Goal: Task Accomplishment & Management: Manage account settings

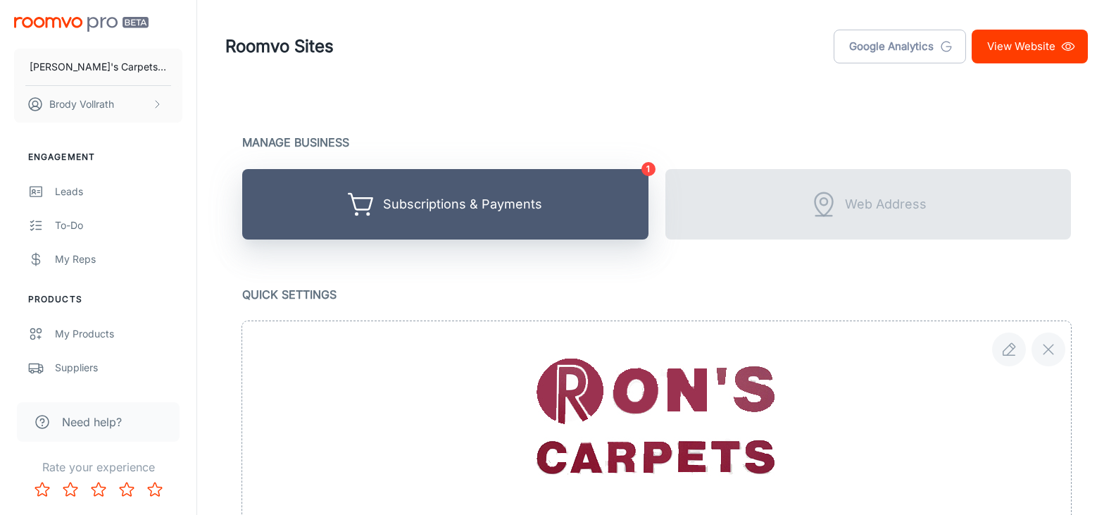
click at [533, 199] on div "Subscriptions & Payments" at bounding box center [462, 205] width 159 height 22
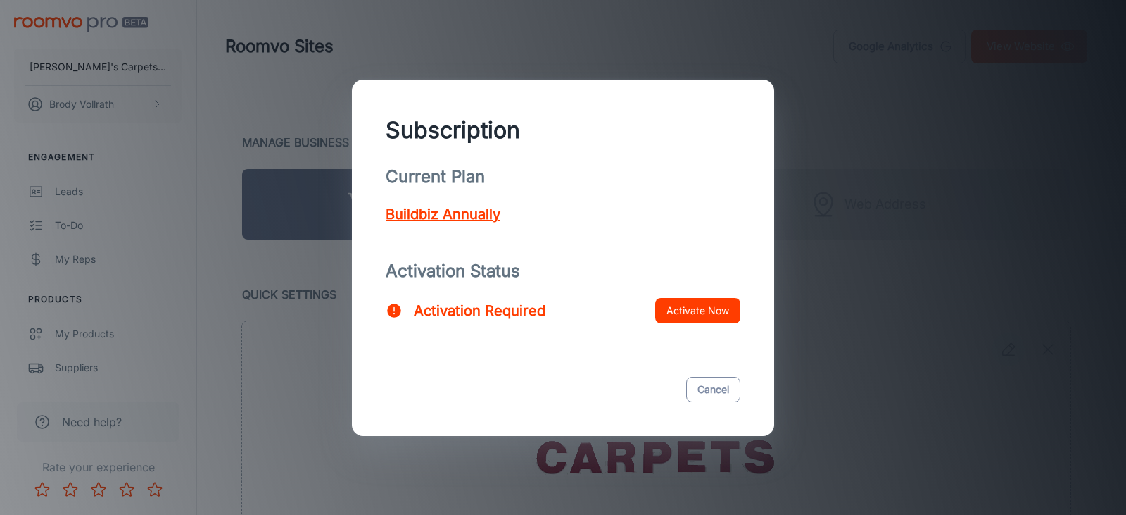
click at [710, 387] on button "Cancel" at bounding box center [713, 389] width 54 height 25
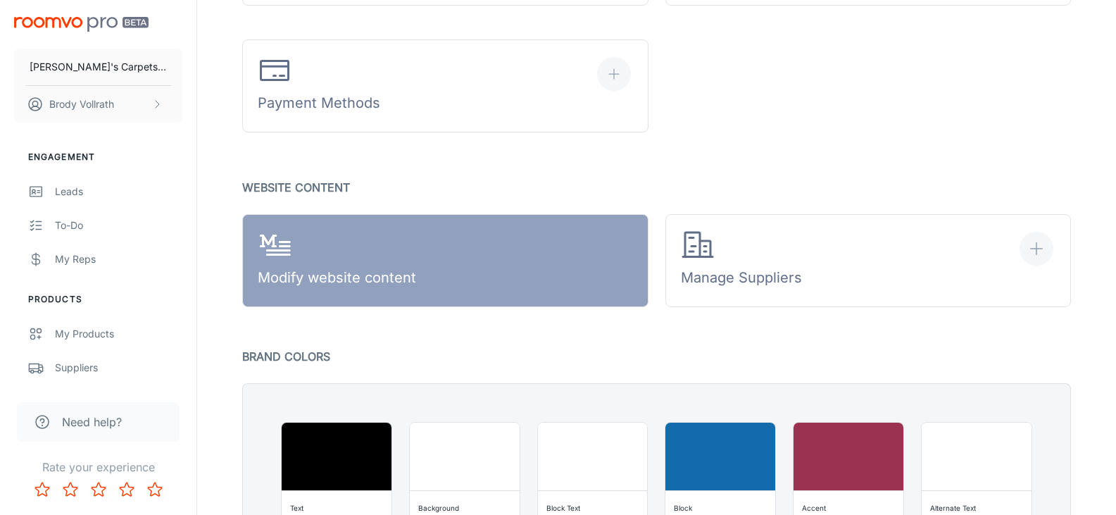
scroll to position [845, 0]
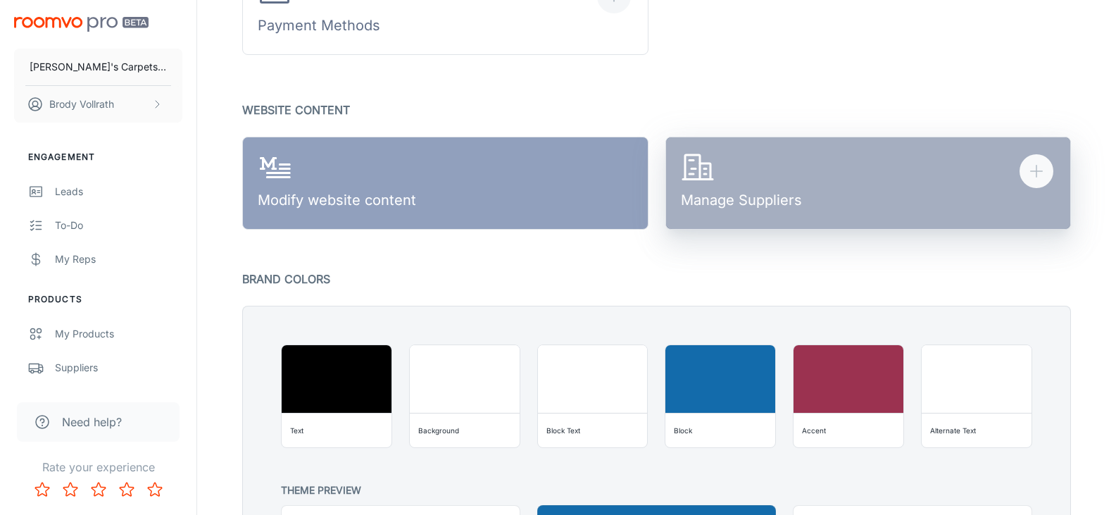
click at [926, 195] on button "Manage Suppliers" at bounding box center [868, 183] width 406 height 93
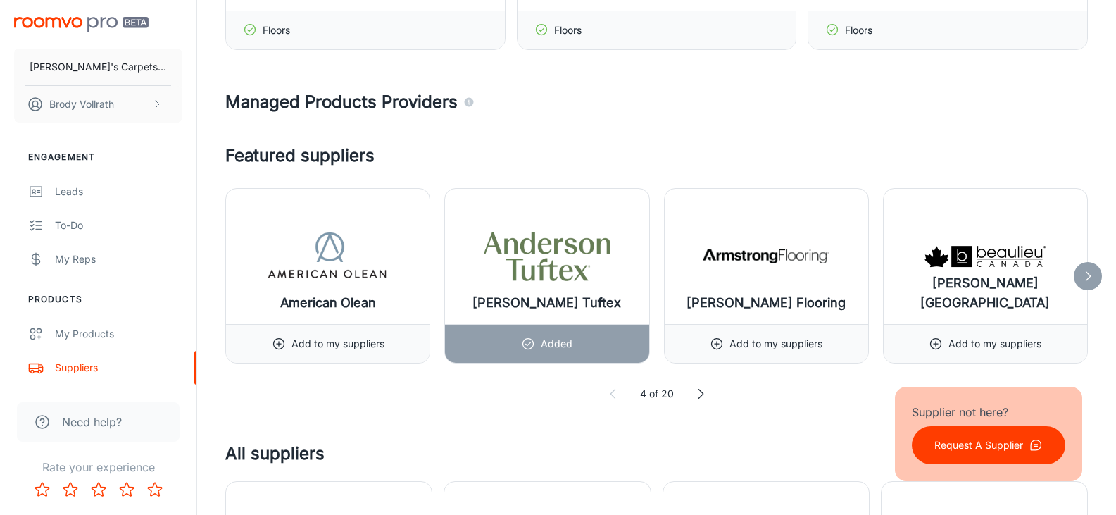
scroll to position [915, 0]
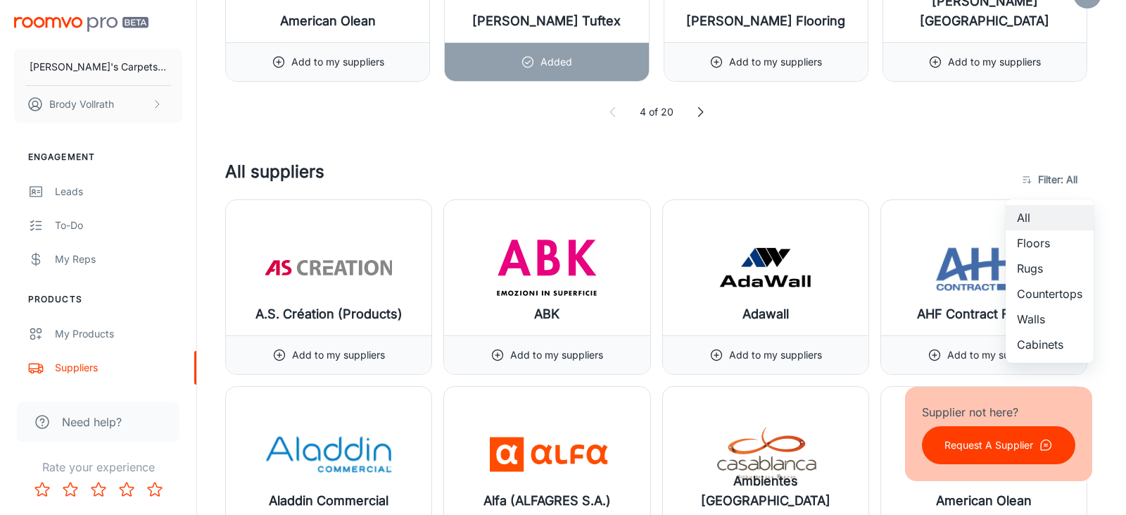
click at [1051, 244] on li "Floors" at bounding box center [1050, 242] width 88 height 25
type input "1"
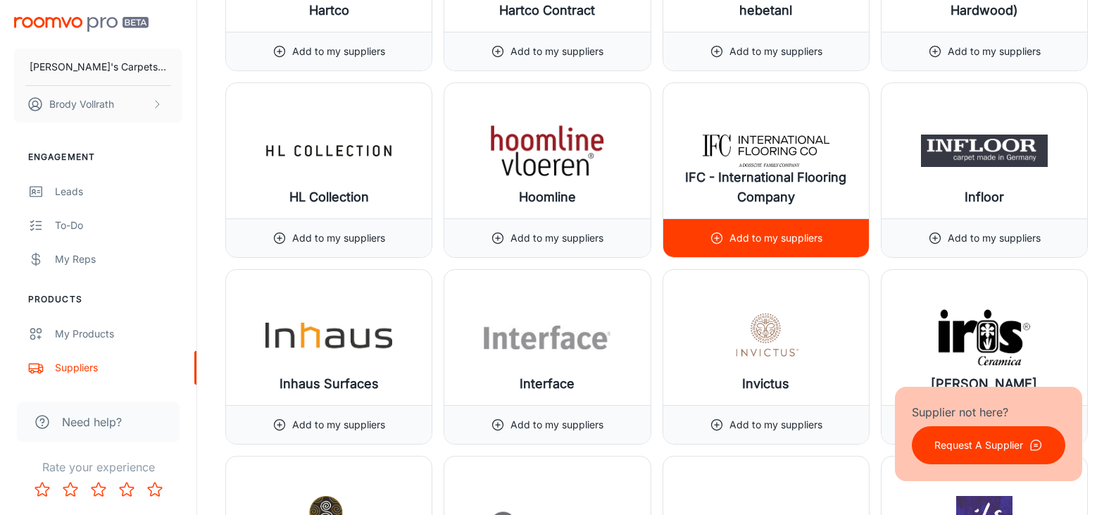
scroll to position [8096, 0]
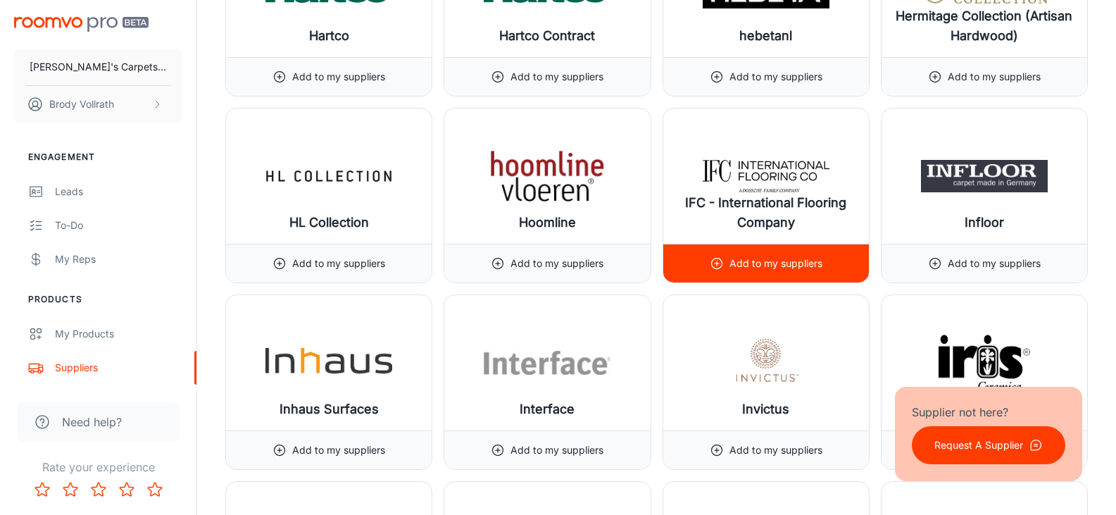
drag, startPoint x: 762, startPoint y: 192, endPoint x: 1099, endPoint y: 282, distance: 348.9
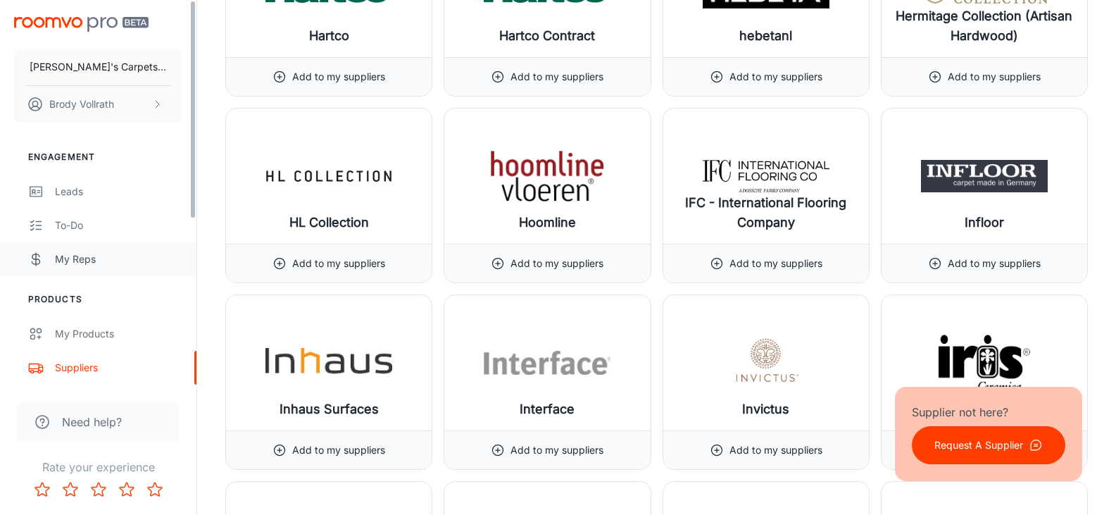
click at [64, 258] on div "My Reps" at bounding box center [118, 258] width 127 height 15
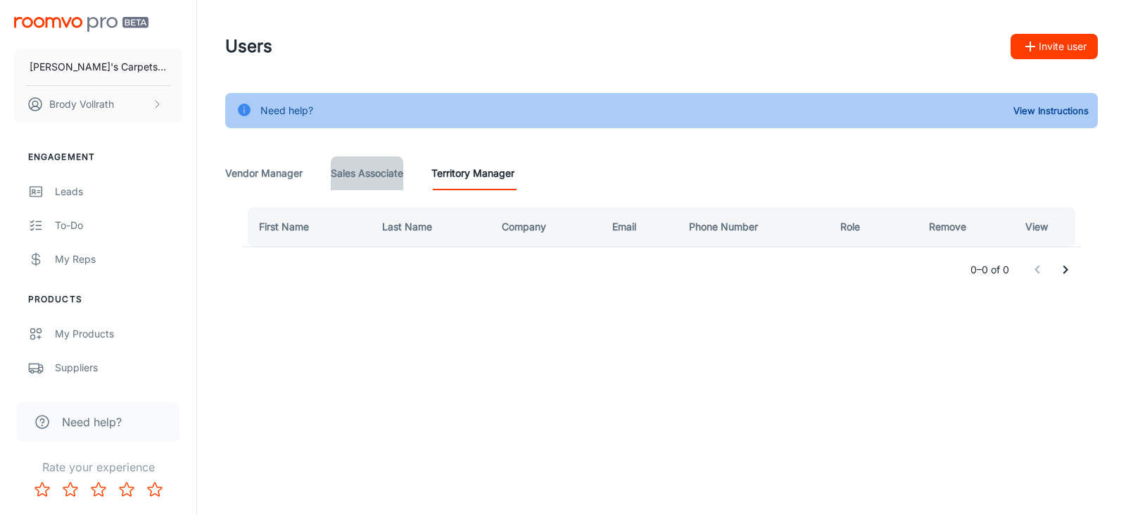
click at [359, 165] on Associate "Sales Associate" at bounding box center [367, 173] width 73 height 34
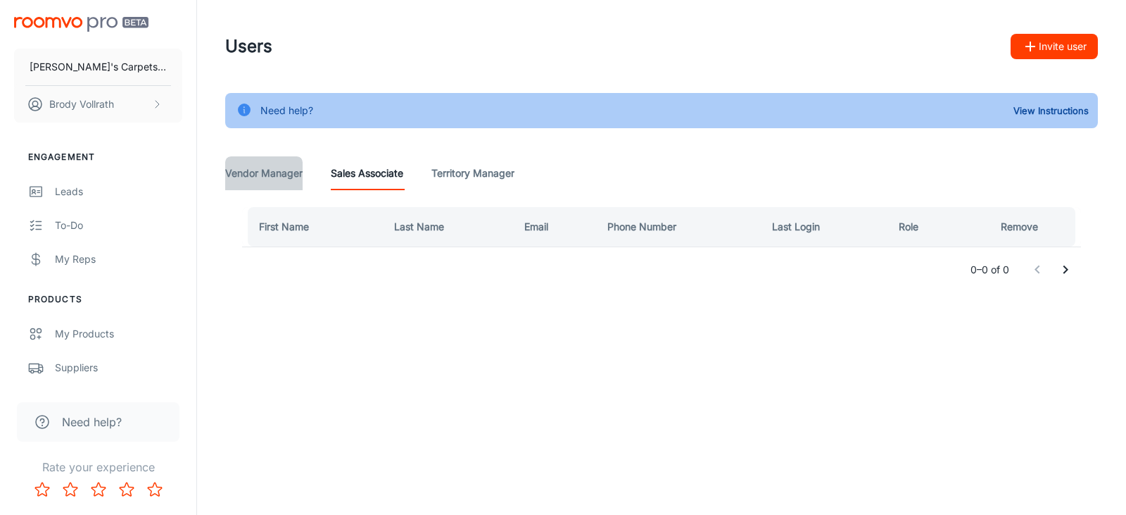
click at [290, 177] on Manager "Vendor Manager" at bounding box center [263, 173] width 77 height 34
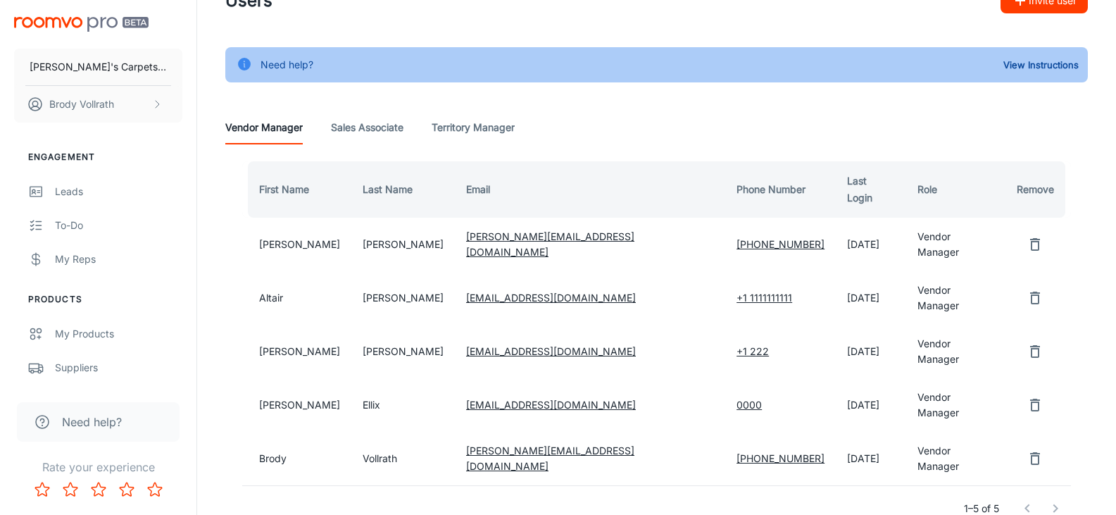
scroll to position [70, 0]
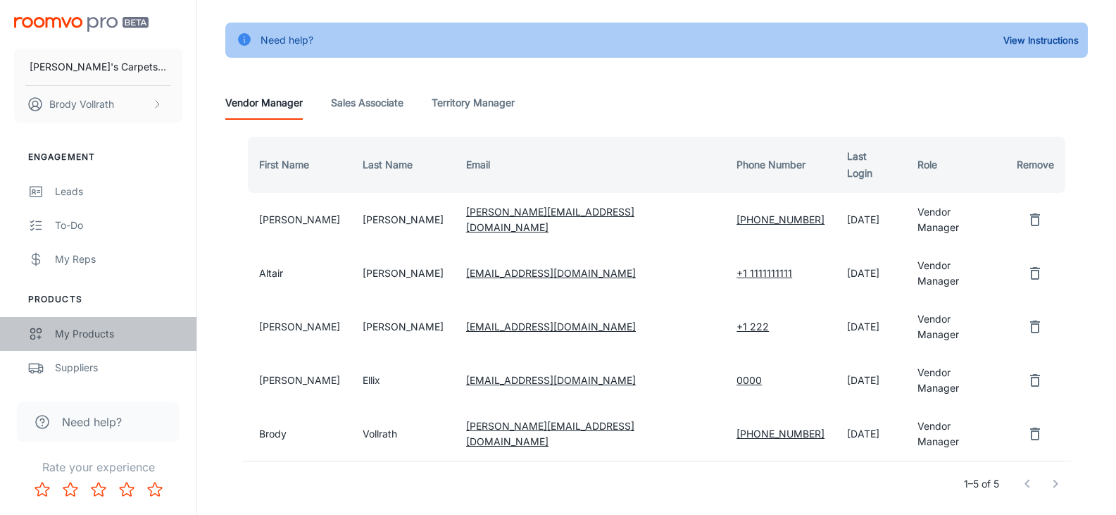
click at [101, 329] on div "My Products" at bounding box center [118, 333] width 127 height 15
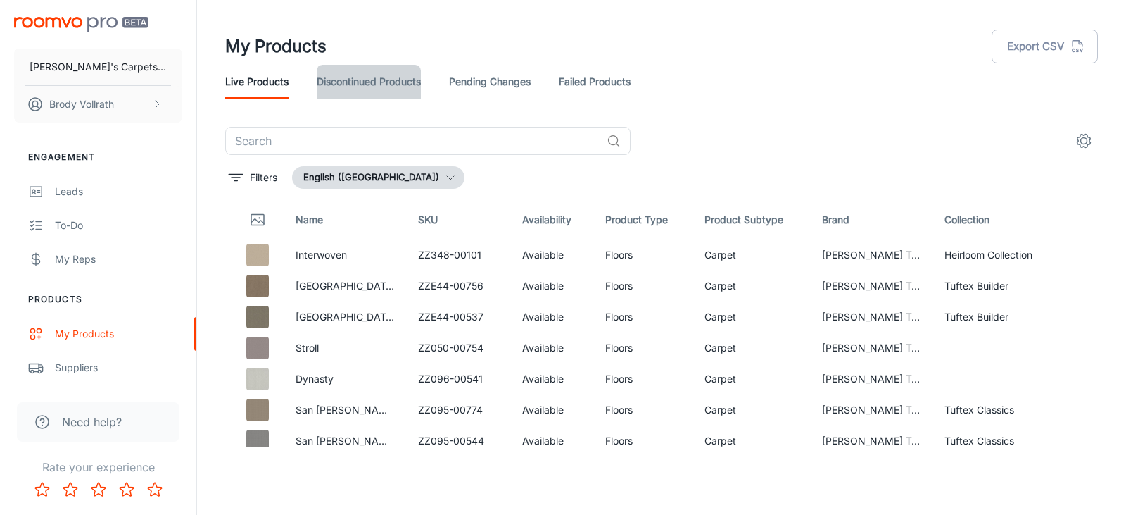
click at [391, 73] on link "Discontinued Products" at bounding box center [369, 82] width 104 height 34
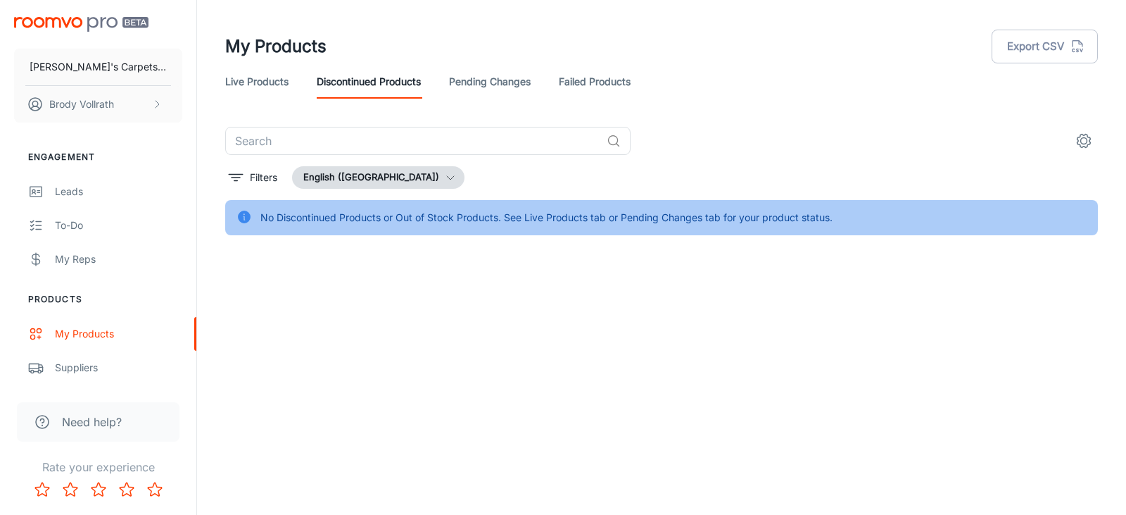
click at [471, 79] on link "Pending Changes" at bounding box center [490, 82] width 82 height 34
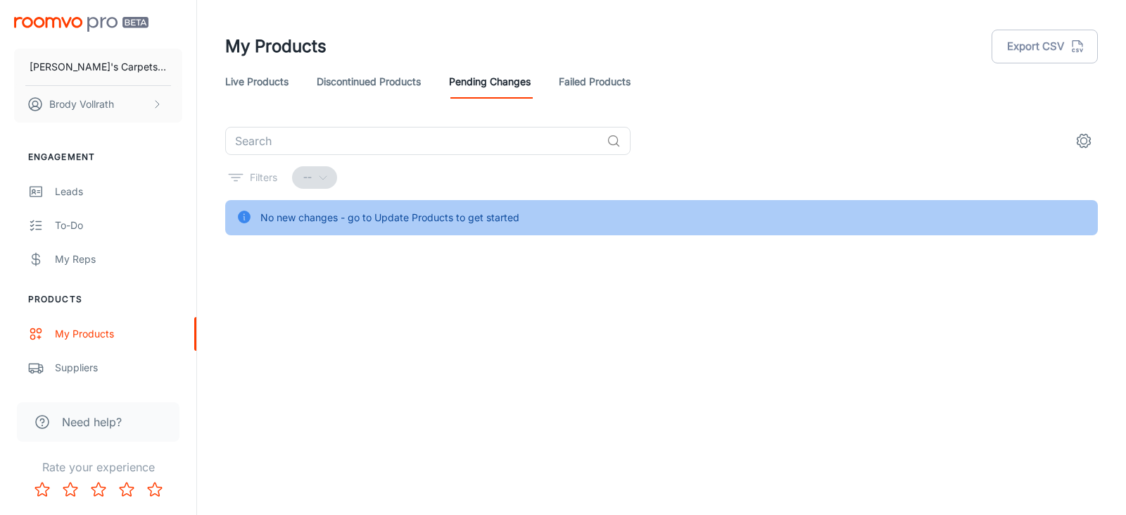
click at [604, 79] on link "Failed Products" at bounding box center [595, 82] width 72 height 34
click at [268, 71] on link "Live Products" at bounding box center [256, 82] width 63 height 34
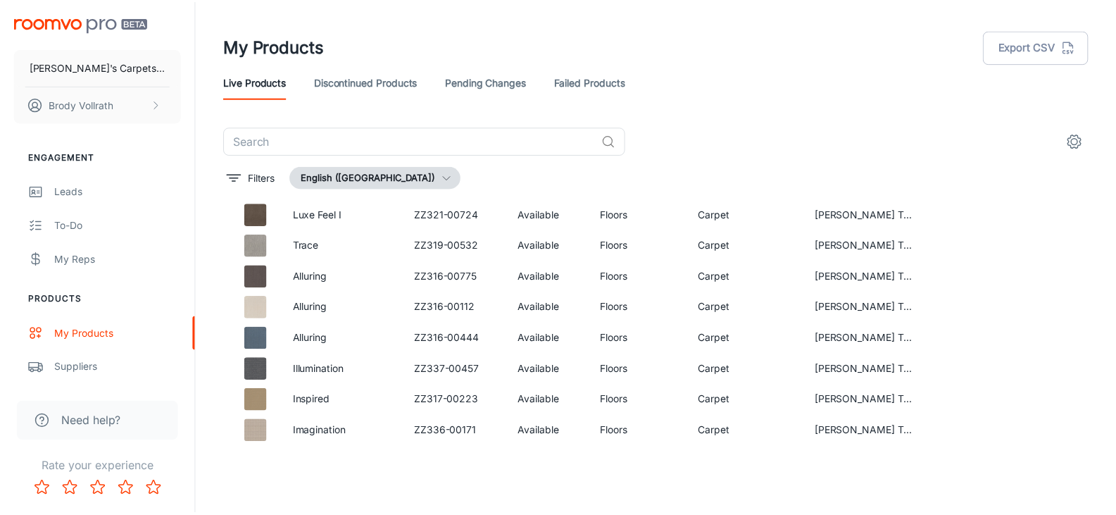
scroll to position [13881, 0]
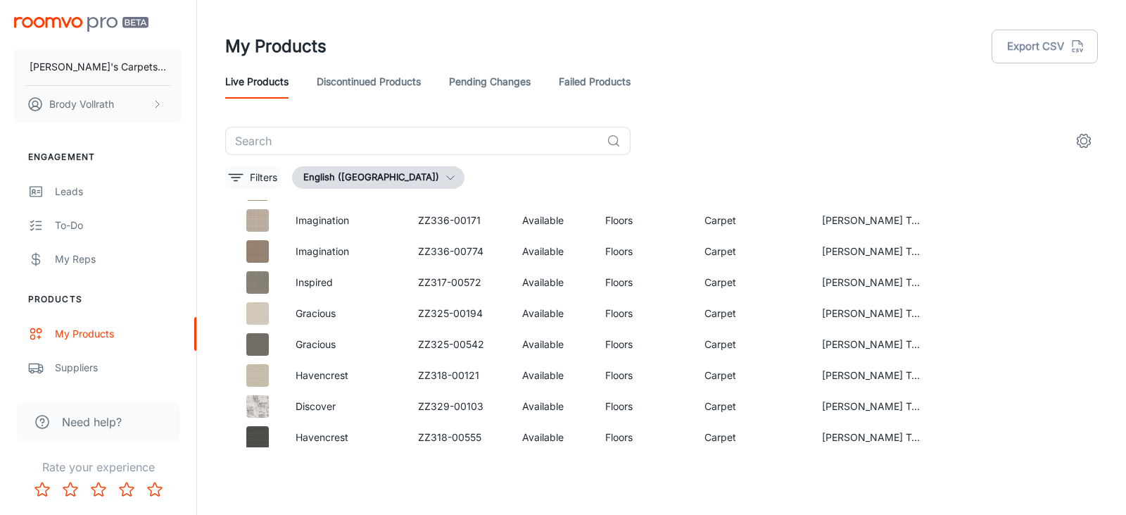
click at [265, 177] on p "Filters" at bounding box center [263, 177] width 27 height 15
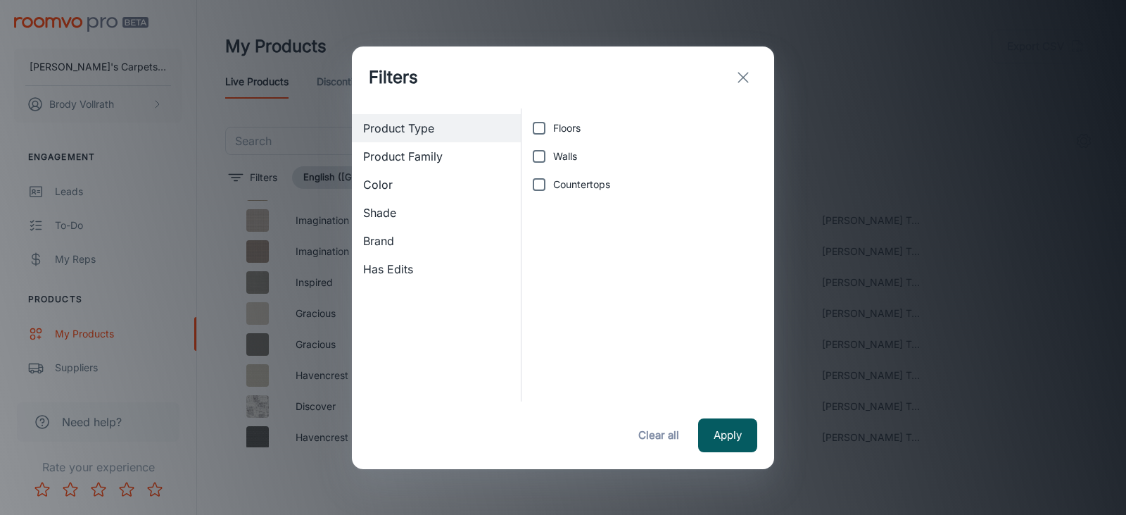
click at [422, 152] on span "Product Family" at bounding box center [436, 156] width 146 height 17
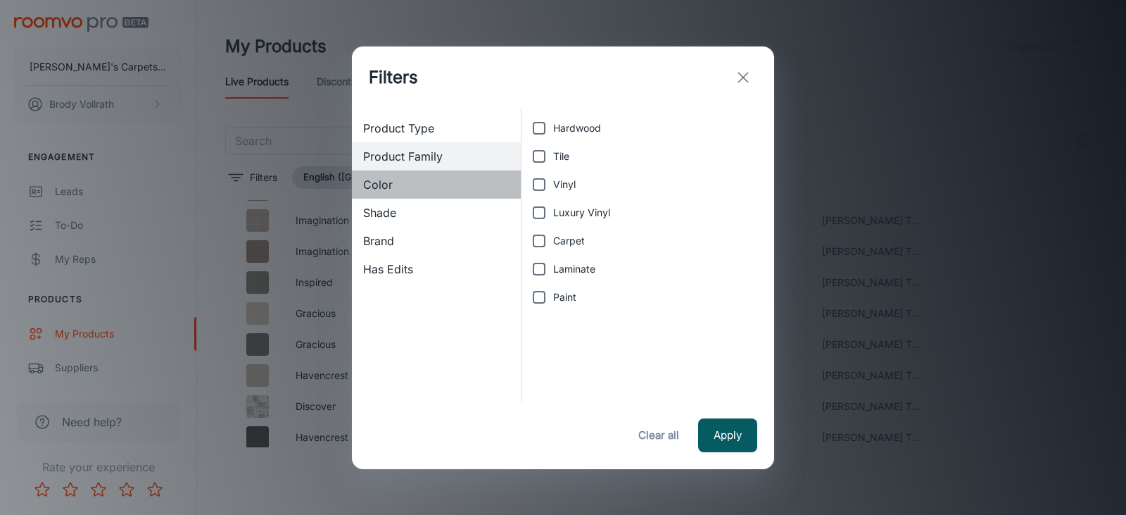
click at [406, 176] on span "Color" at bounding box center [436, 184] width 146 height 17
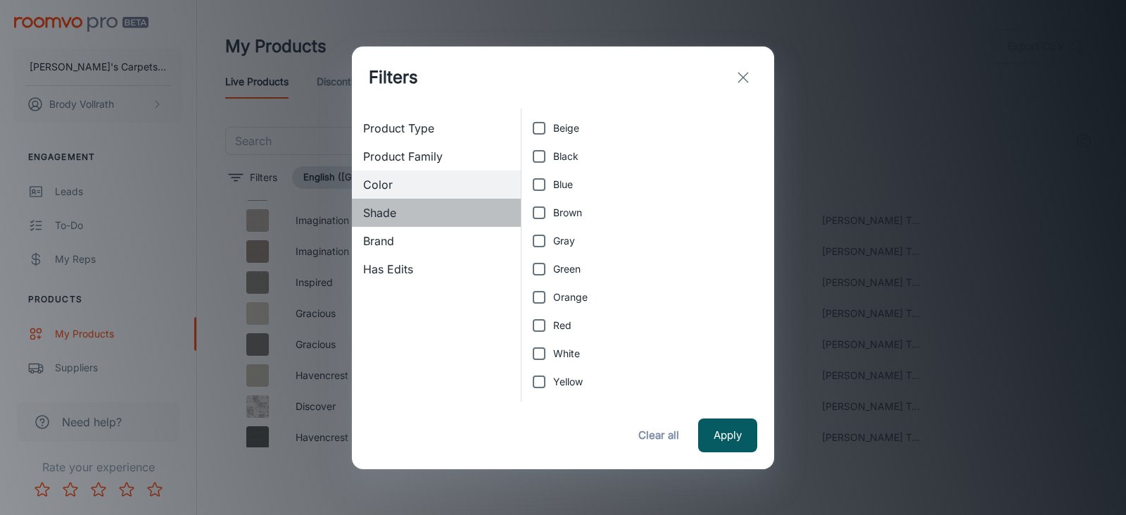
click at [405, 214] on span "Shade" at bounding box center [436, 212] width 146 height 17
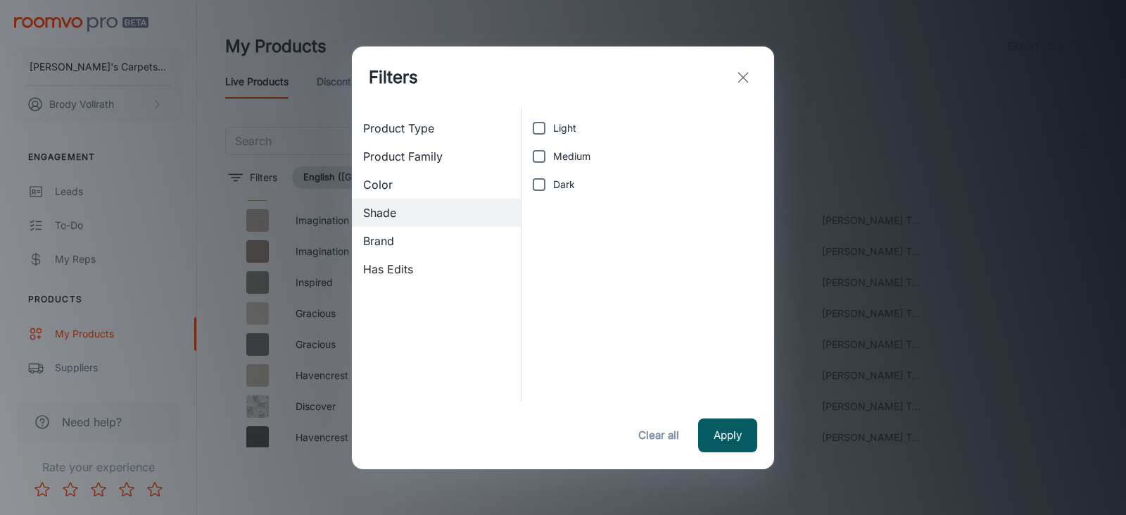
click at [407, 243] on span "Brand" at bounding box center [436, 240] width 146 height 17
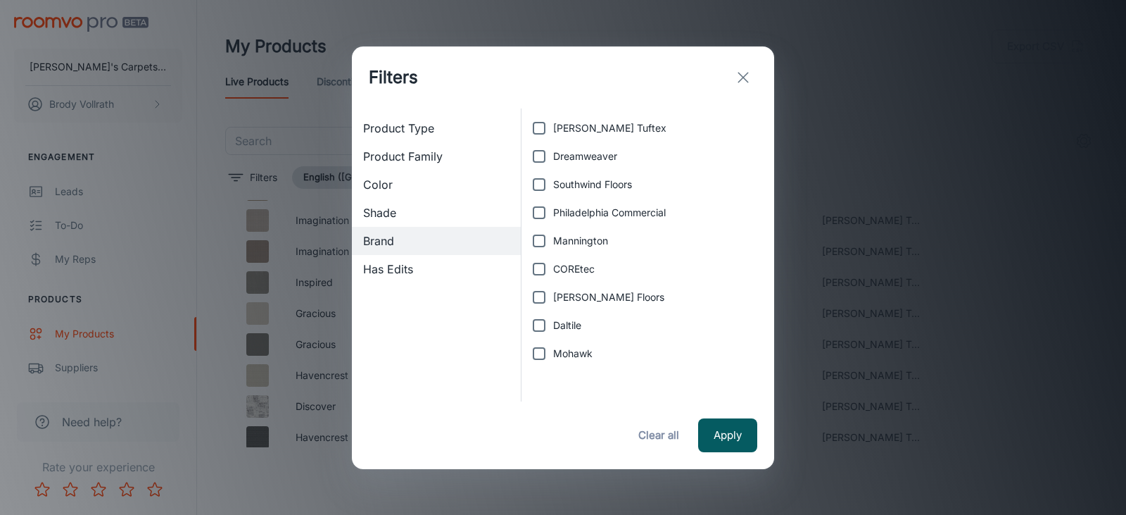
click at [544, 151] on input "Dreamweaver" at bounding box center [539, 156] width 28 height 28
click at [542, 156] on input "Dreamweaver" at bounding box center [539, 156] width 28 height 28
checkbox input "false"
click at [546, 294] on input "[PERSON_NAME] Floors" at bounding box center [539, 297] width 28 height 28
checkbox input "true"
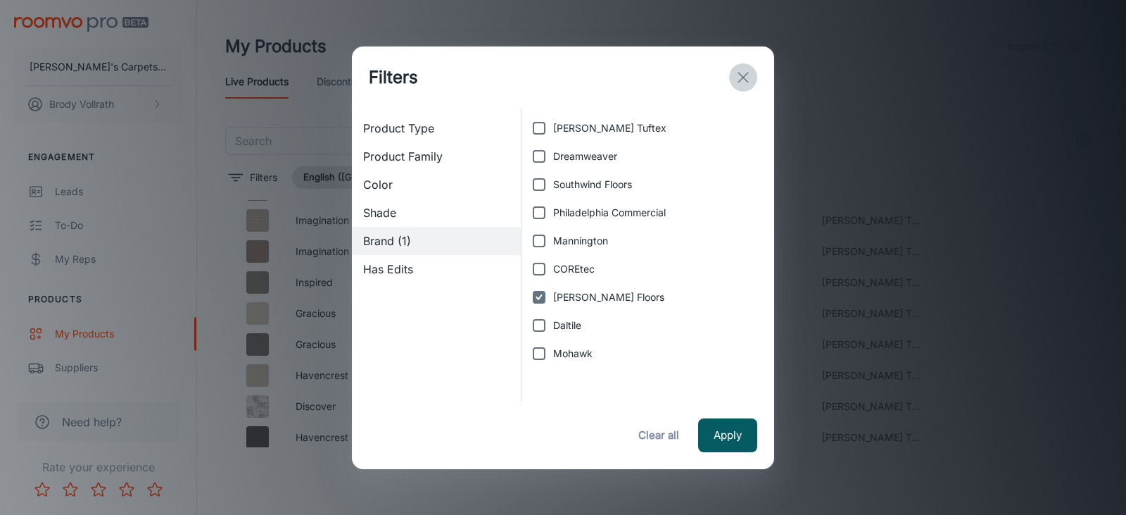
click at [738, 70] on icon "exit" at bounding box center [743, 77] width 17 height 17
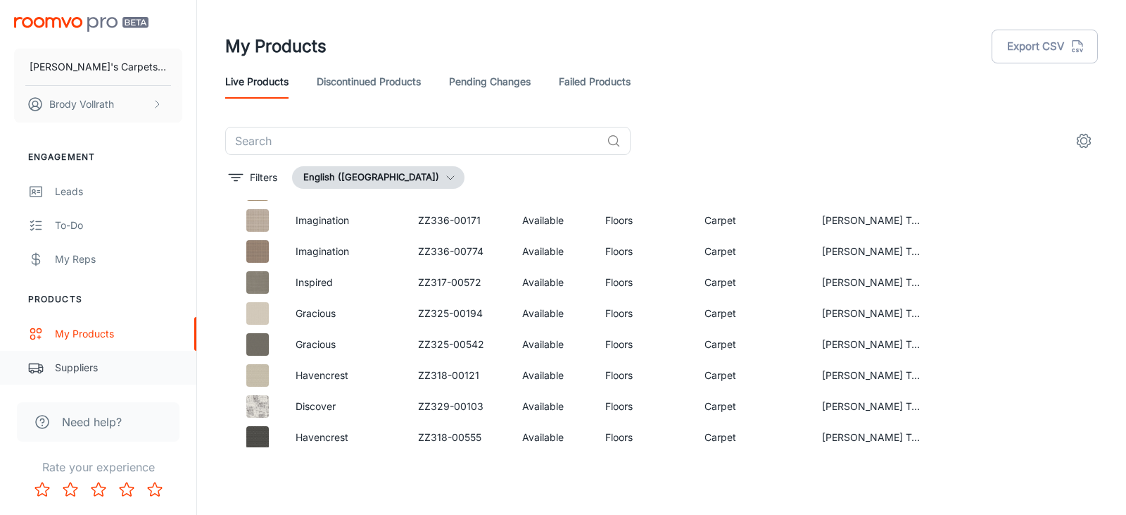
click at [93, 372] on div "Suppliers" at bounding box center [118, 367] width 127 height 15
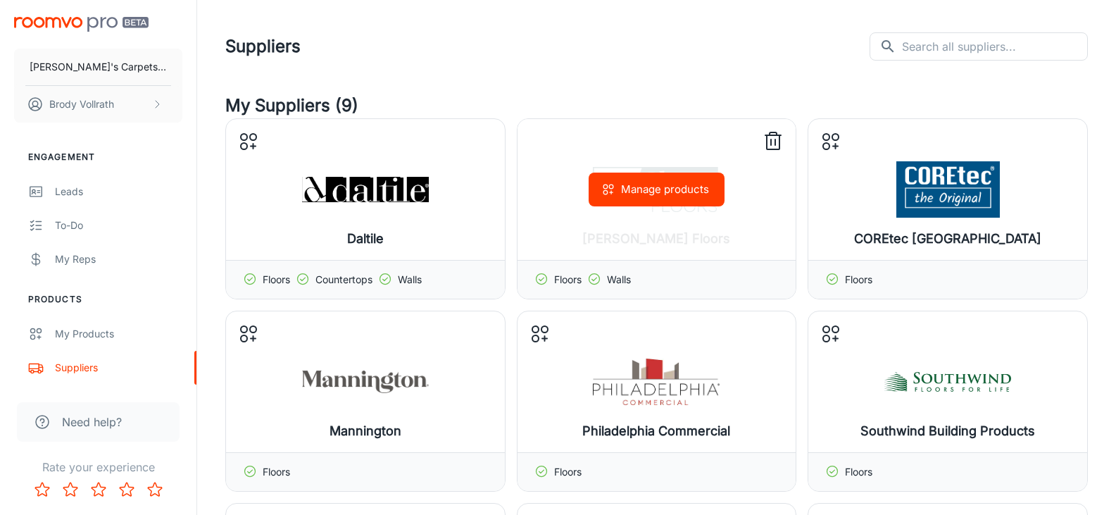
click at [650, 198] on button "Manage products" at bounding box center [657, 189] width 136 height 34
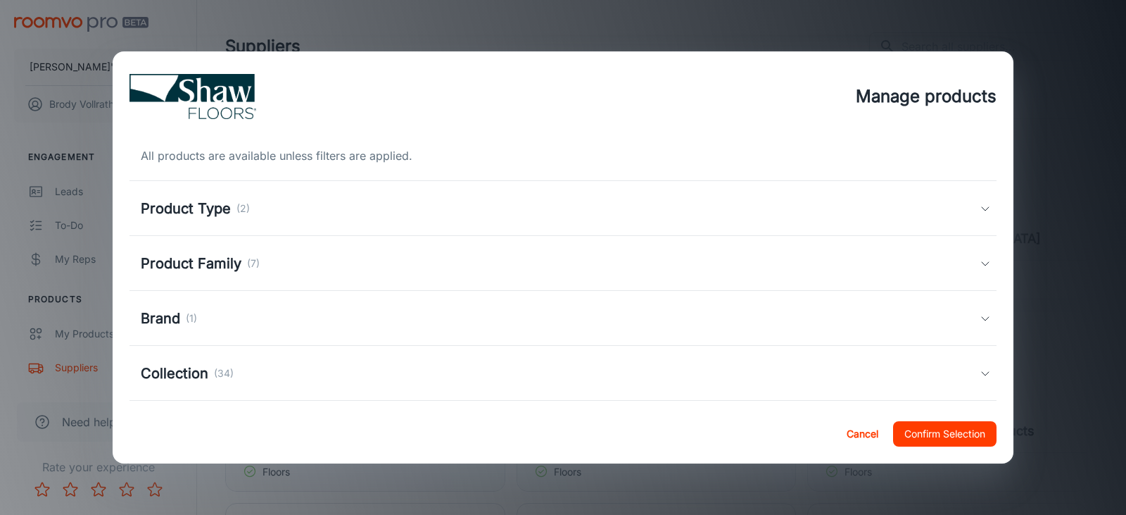
click at [250, 218] on div "Product Type (2)" at bounding box center [560, 208] width 839 height 21
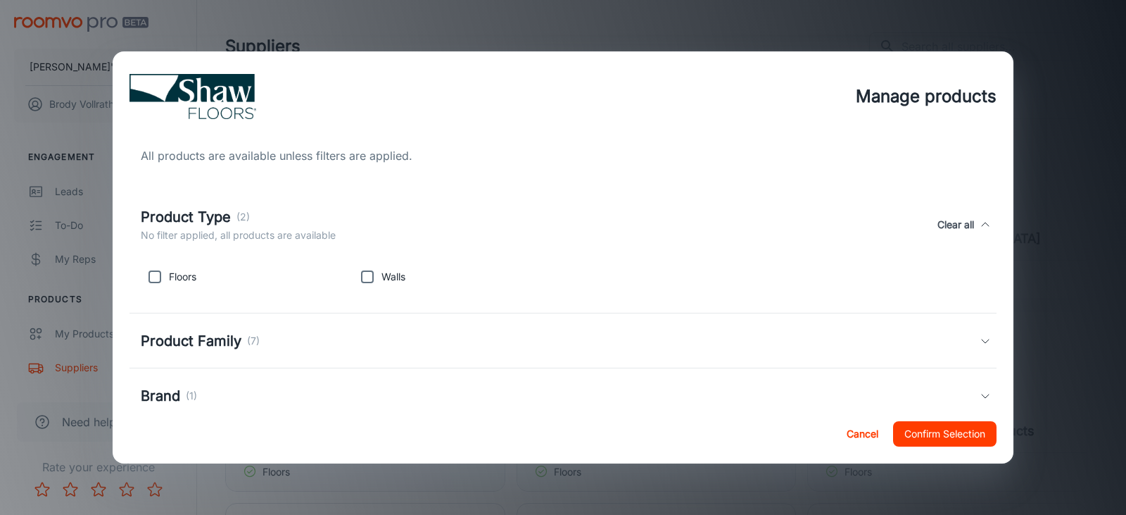
click at [270, 208] on div "Product Type (2)" at bounding box center [238, 216] width 195 height 21
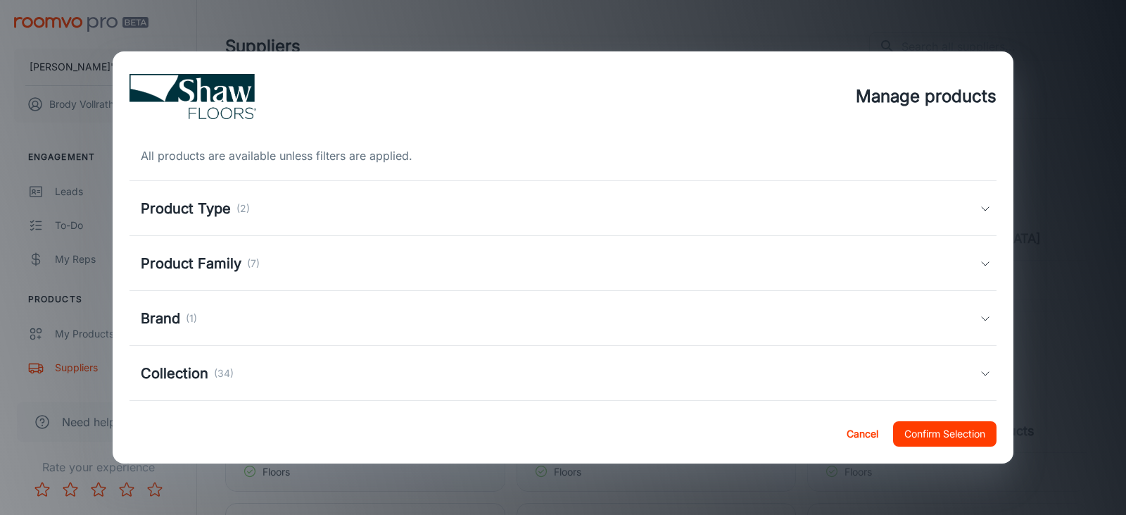
click at [265, 259] on div "Product Family (7)" at bounding box center [560, 263] width 839 height 21
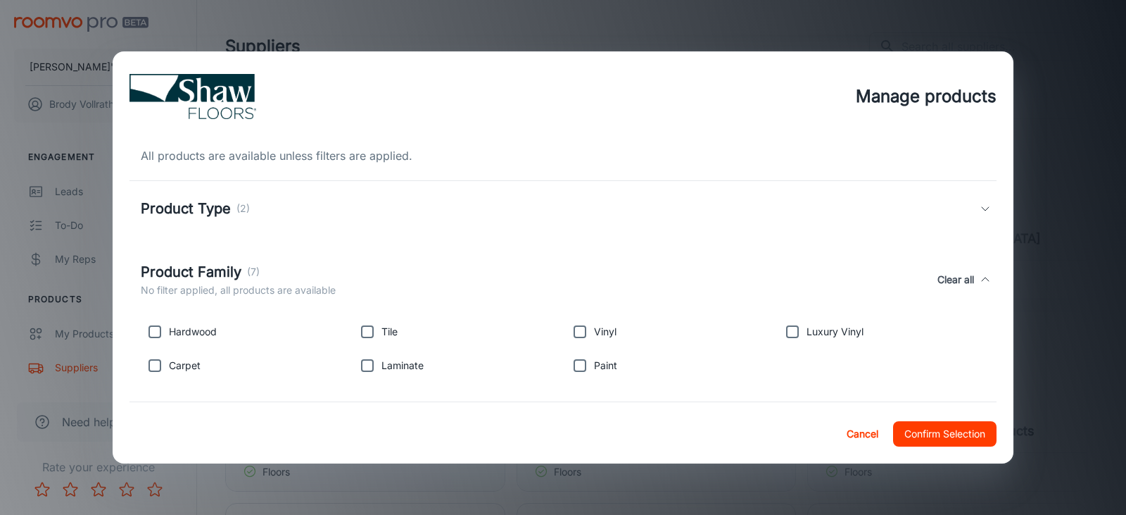
click at [154, 331] on input "checkbox" at bounding box center [155, 332] width 28 height 28
checkbox input "true"
click at [151, 365] on input "checkbox" at bounding box center [155, 365] width 28 height 28
checkbox input "true"
click at [368, 364] on input "checkbox" at bounding box center [367, 365] width 28 height 28
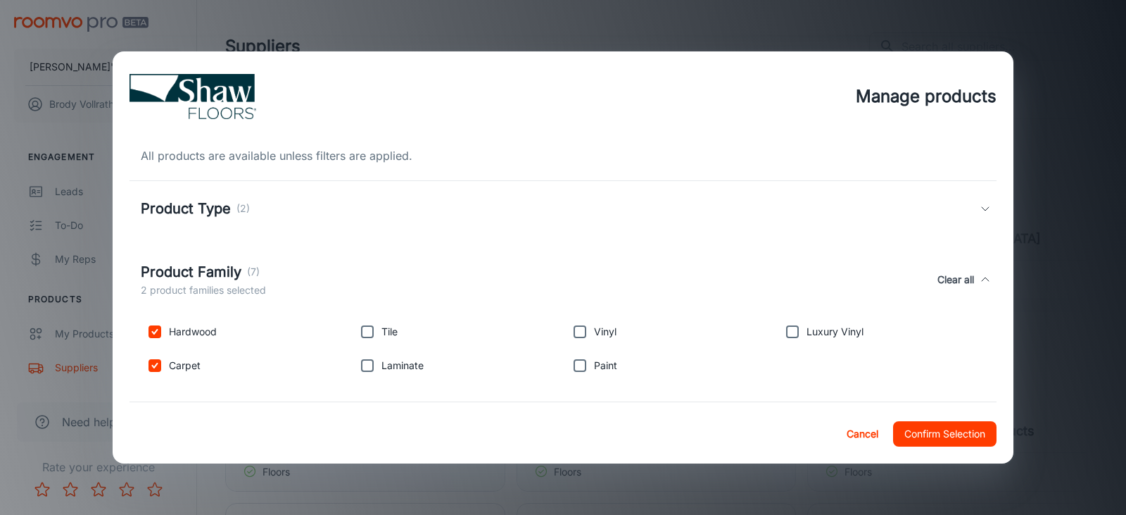
checkbox input "true"
click at [367, 329] on input "checkbox" at bounding box center [367, 332] width 28 height 28
checkbox input "true"
click at [577, 330] on input "checkbox" at bounding box center [580, 332] width 28 height 28
checkbox input "true"
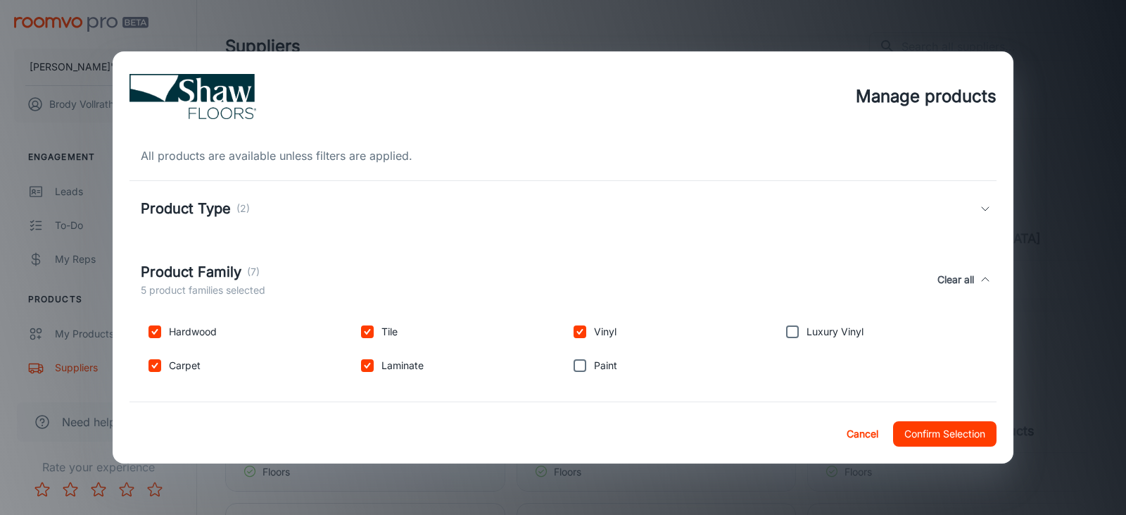
click at [793, 330] on input "checkbox" at bounding box center [793, 332] width 28 height 28
checkbox input "true"
click at [970, 429] on button "Confirm Selection" at bounding box center [944, 433] width 103 height 25
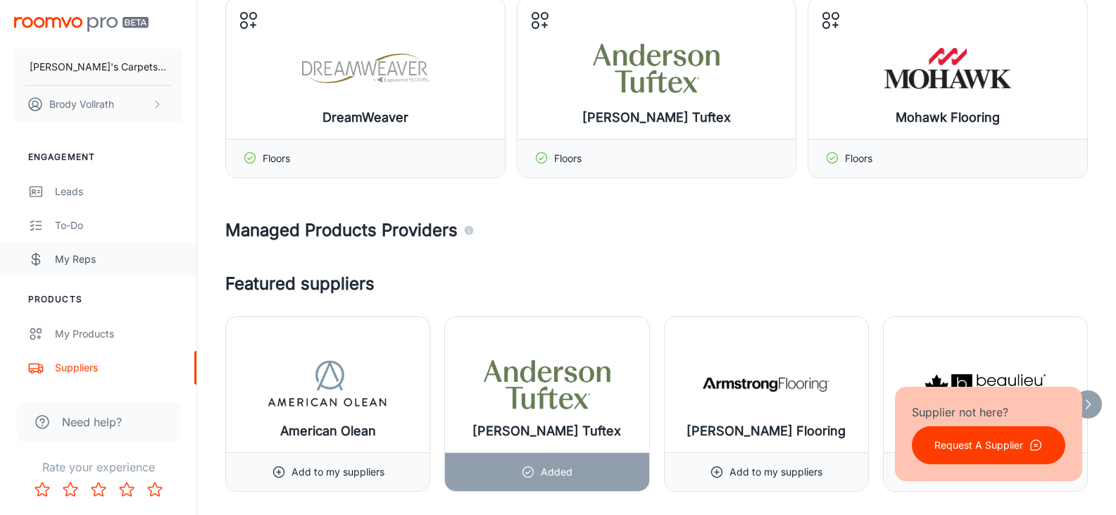
scroll to position [493, 0]
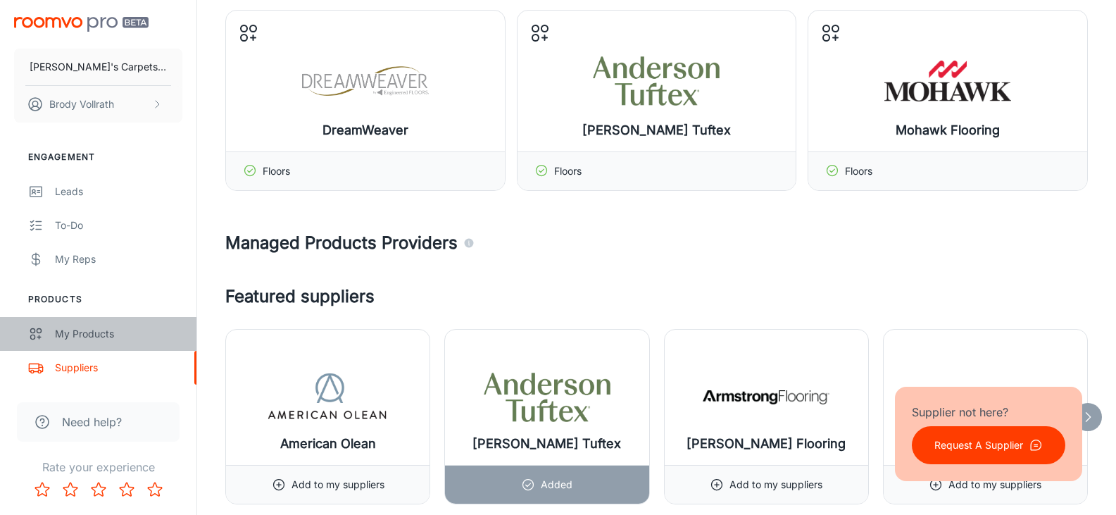
click at [115, 337] on div "My Products" at bounding box center [118, 333] width 127 height 15
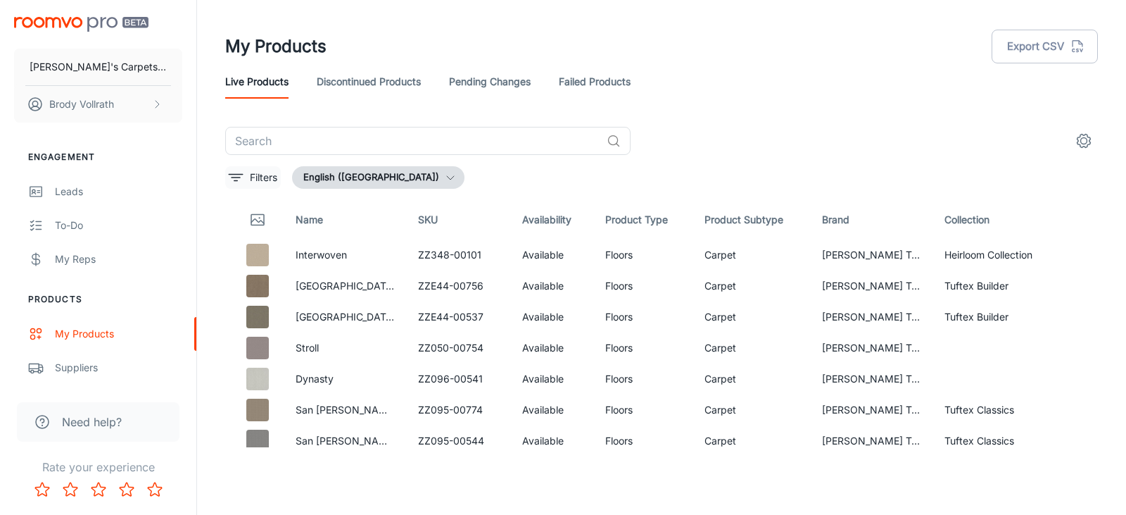
click at [253, 175] on p "Filters" at bounding box center [263, 177] width 27 height 15
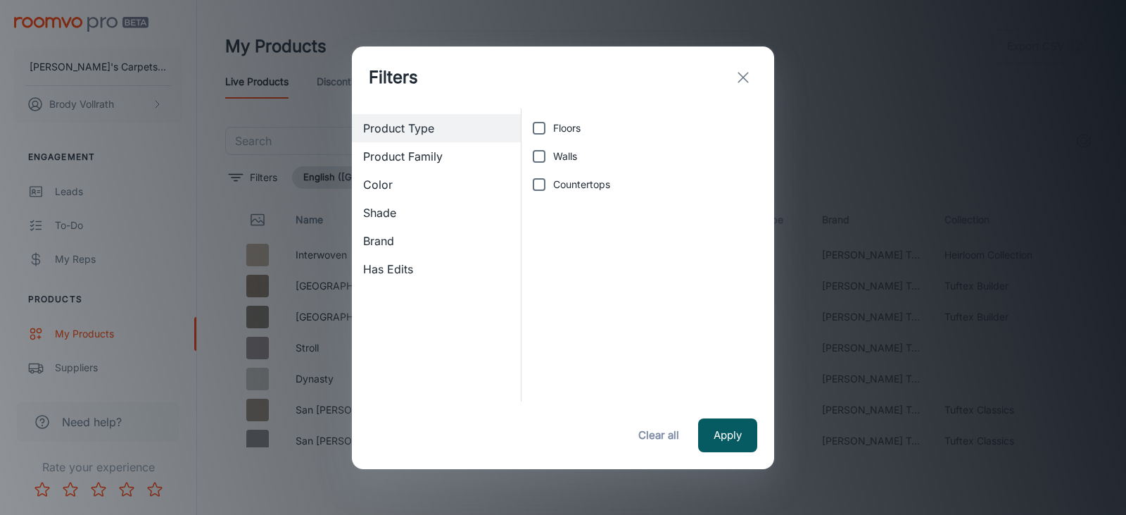
click at [400, 154] on span "Product Family" at bounding box center [436, 156] width 146 height 17
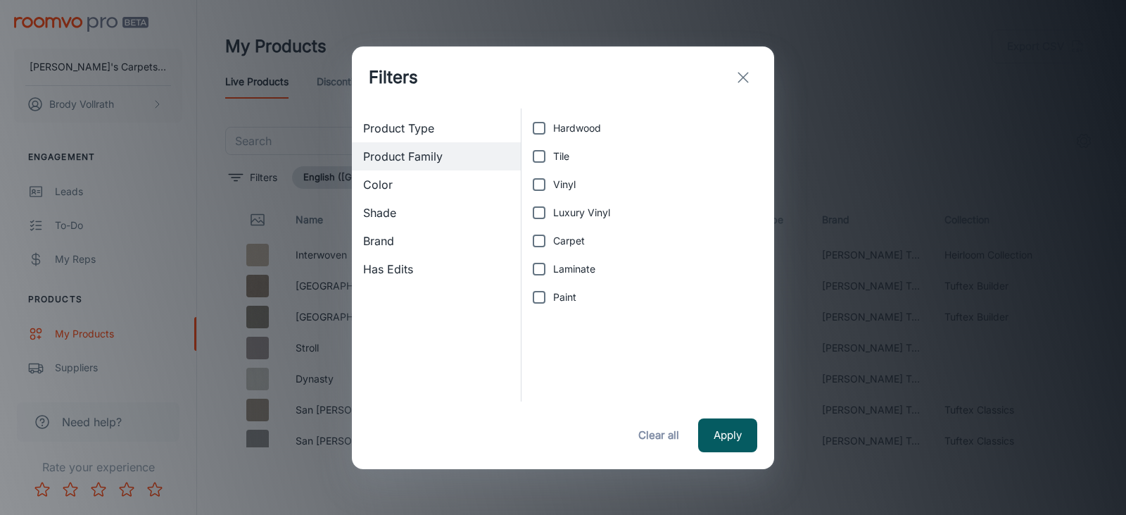
click at [543, 294] on input "Paint" at bounding box center [539, 297] width 28 height 28
click at [541, 290] on input "Paint" at bounding box center [539, 297] width 28 height 28
checkbox input "false"
click at [741, 78] on icon "exit" at bounding box center [743, 77] width 17 height 17
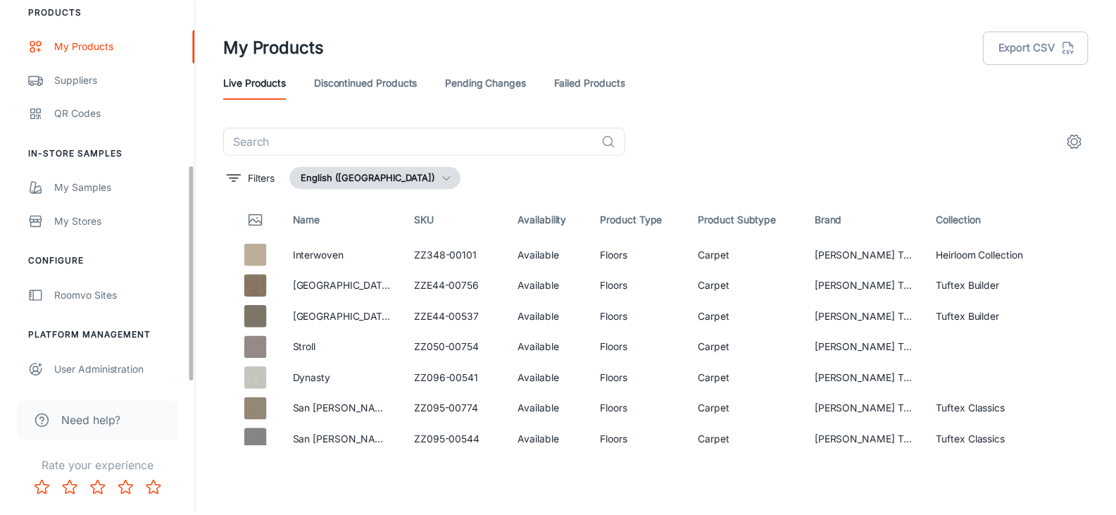
scroll to position [291, 0]
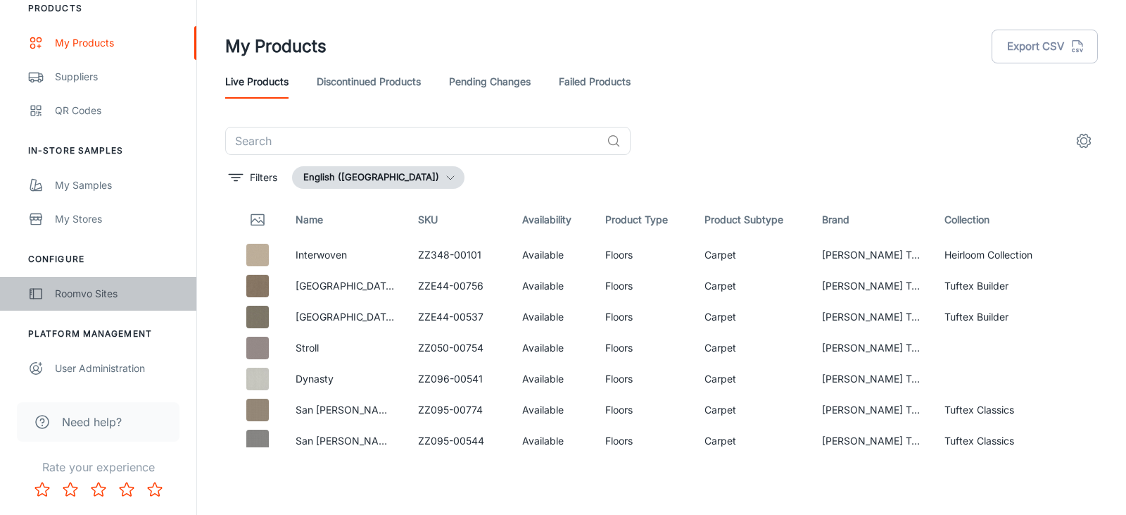
click at [120, 290] on div "Roomvo Sites" at bounding box center [118, 293] width 127 height 15
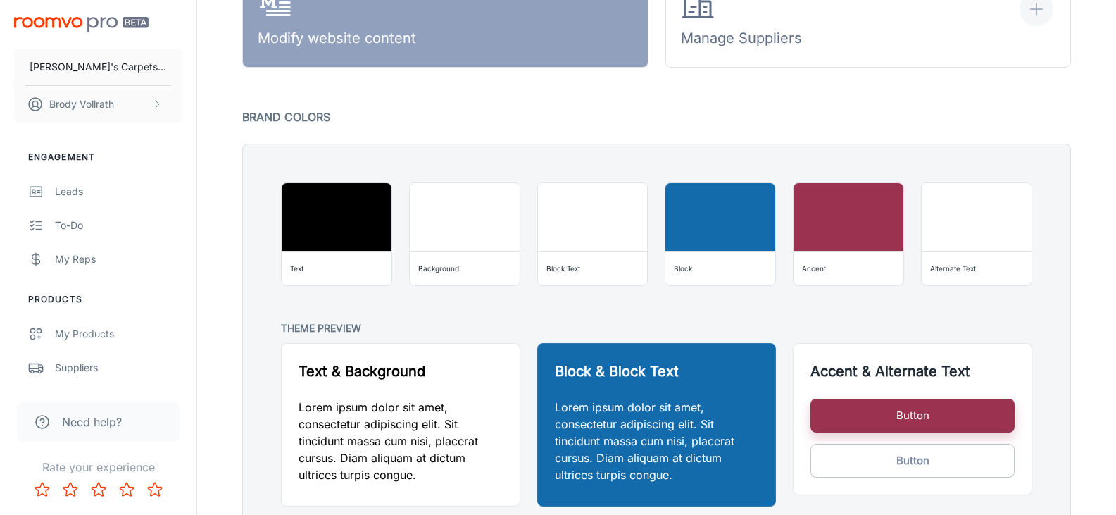
scroll to position [882, 0]
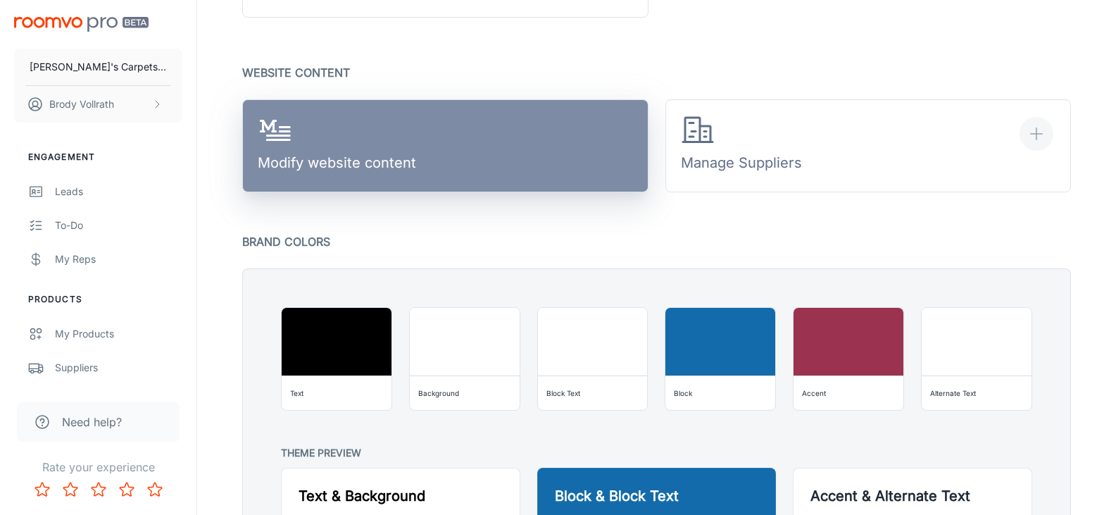
click at [526, 160] on link "Modify website content" at bounding box center [445, 145] width 406 height 93
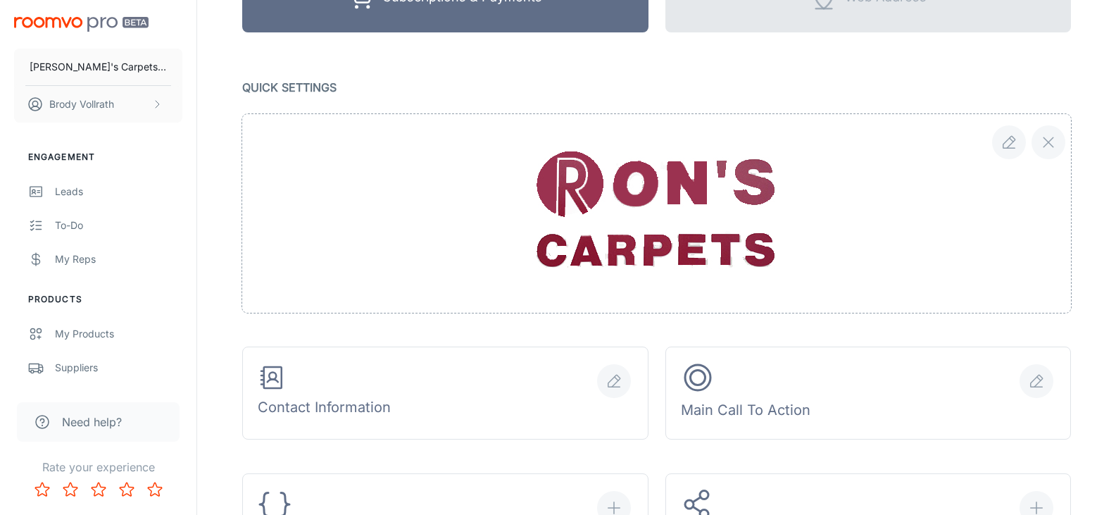
scroll to position [0, 0]
